Goal: Task Accomplishment & Management: Use online tool/utility

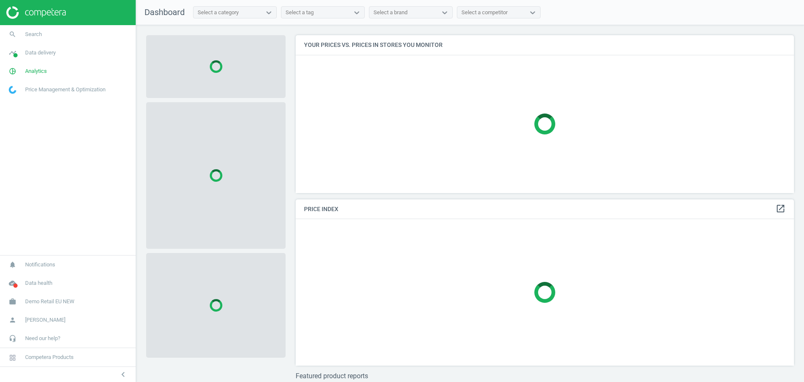
scroll to position [174, 507]
click at [73, 305] on span "Demo Retail EU NEW" at bounding box center [49, 302] width 49 height 8
click at [21, 282] on link "Switch campaign" at bounding box center [68, 277] width 136 height 13
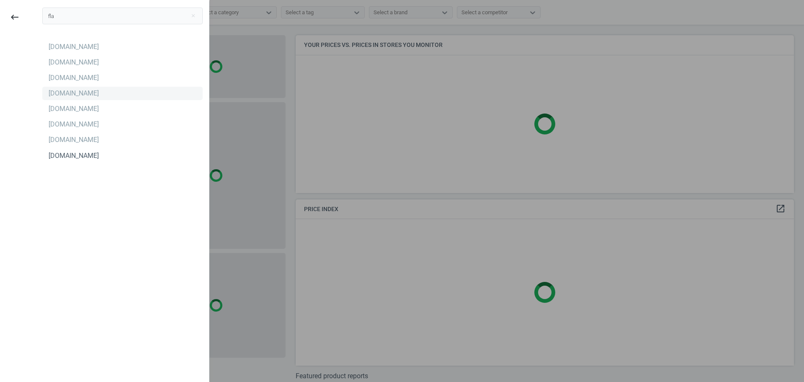
type input "fla"
click at [68, 97] on div "Flaconi.de" at bounding box center [74, 93] width 50 height 9
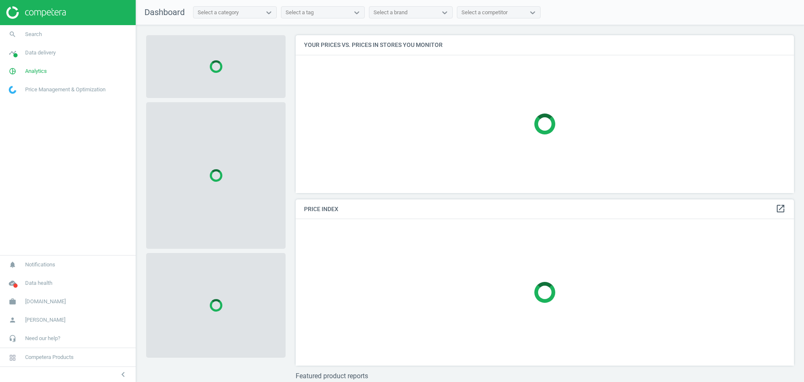
scroll to position [174, 507]
click at [33, 35] on span "Search" at bounding box center [33, 35] width 17 height 8
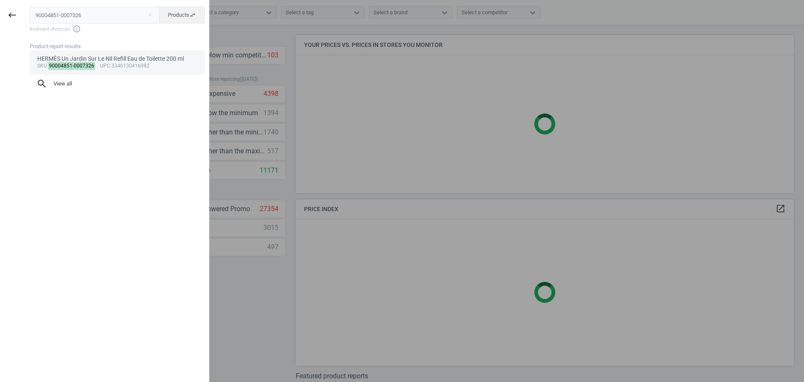
type input "90004851-0007326"
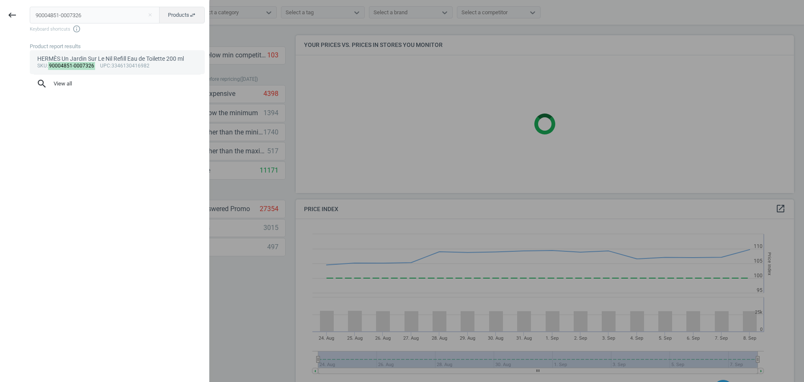
click at [90, 66] on mark "90004851-0007326" at bounding box center [71, 66] width 47 height 8
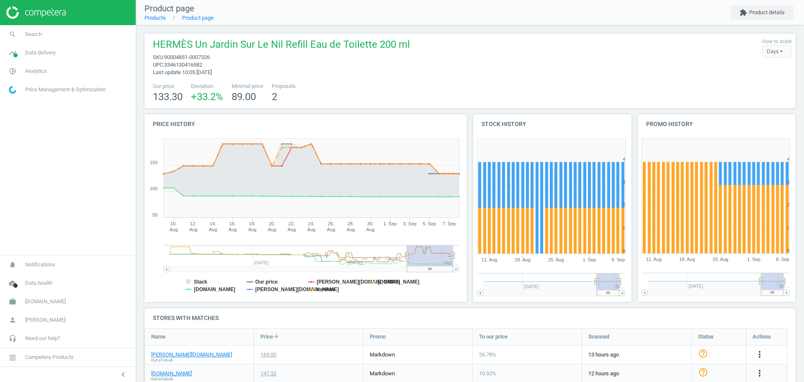
scroll to position [169, 0]
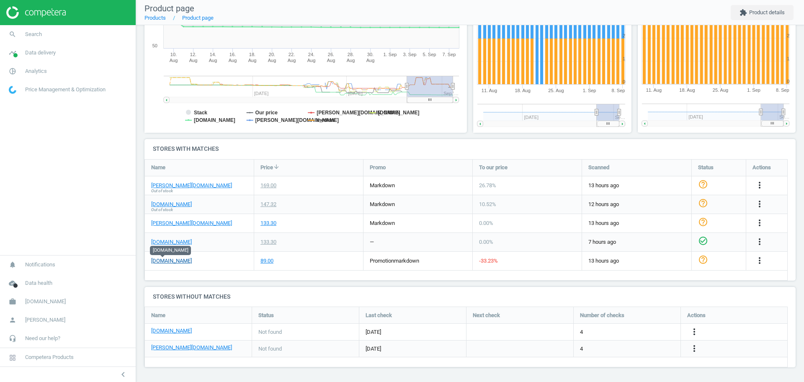
click at [162, 259] on link "notino.de" at bounding box center [171, 261] width 41 height 8
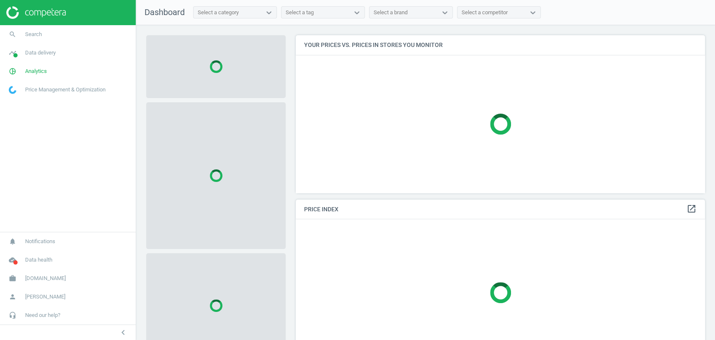
scroll to position [172, 416]
click at [41, 36] on span "Search" at bounding box center [33, 35] width 17 height 8
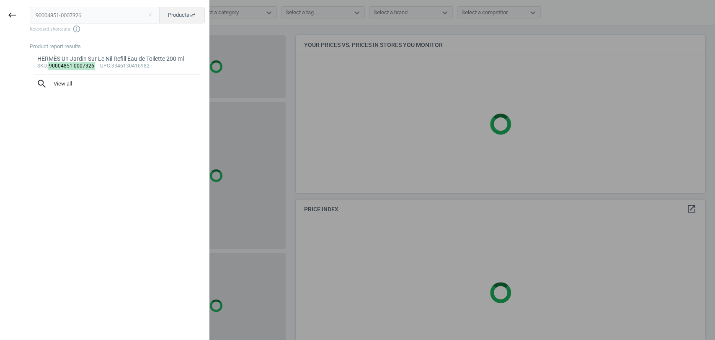
type input "90004851-0007326"
click at [104, 58] on div "HERMÈS Un Jardin Sur Le Nil Refill Eau de Toilette 200 ml" at bounding box center [117, 59] width 160 height 8
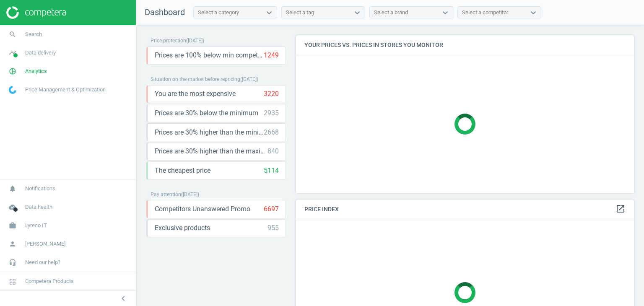
scroll to position [171, 344]
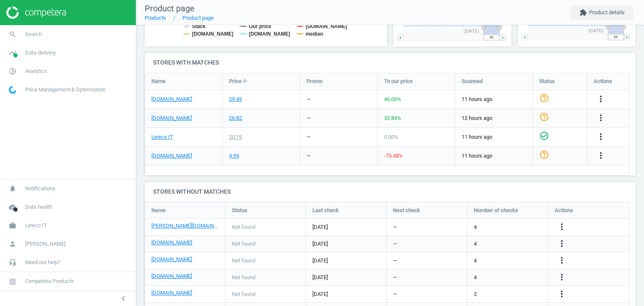
scroll to position [256, 0]
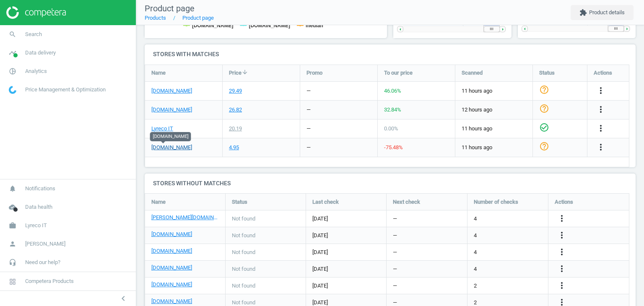
click at [160, 146] on link "[DOMAIN_NAME]" at bounding box center [171, 148] width 41 height 8
click at [602, 148] on icon "more_vert" at bounding box center [600, 147] width 10 height 10
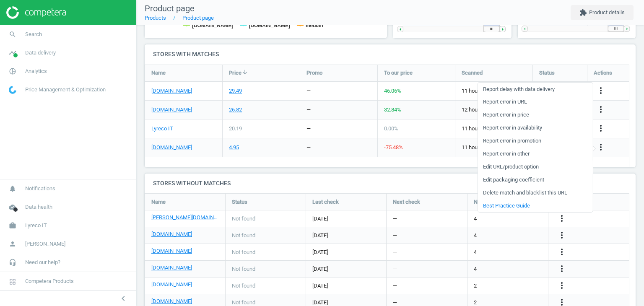
click at [530, 170] on link "Edit URL/product option" at bounding box center [534, 166] width 115 height 13
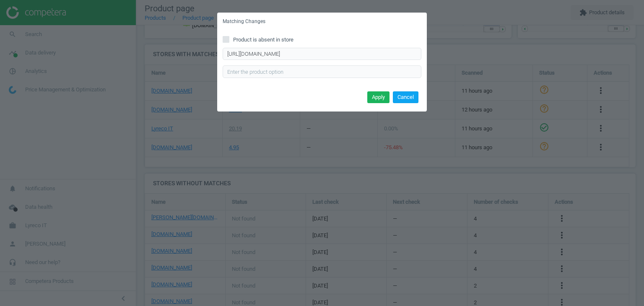
click at [402, 101] on button "Cancel" at bounding box center [406, 97] width 26 height 12
